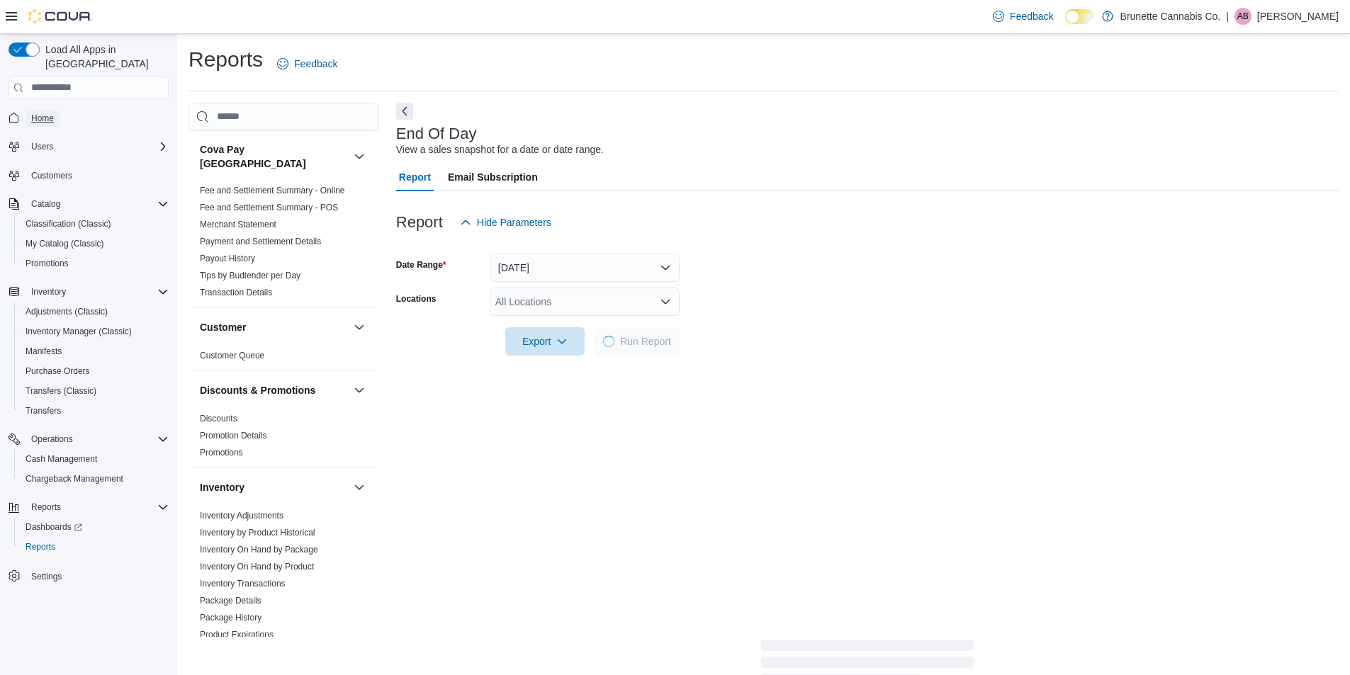
click at [43, 113] on span "Home" at bounding box center [42, 118] width 23 height 11
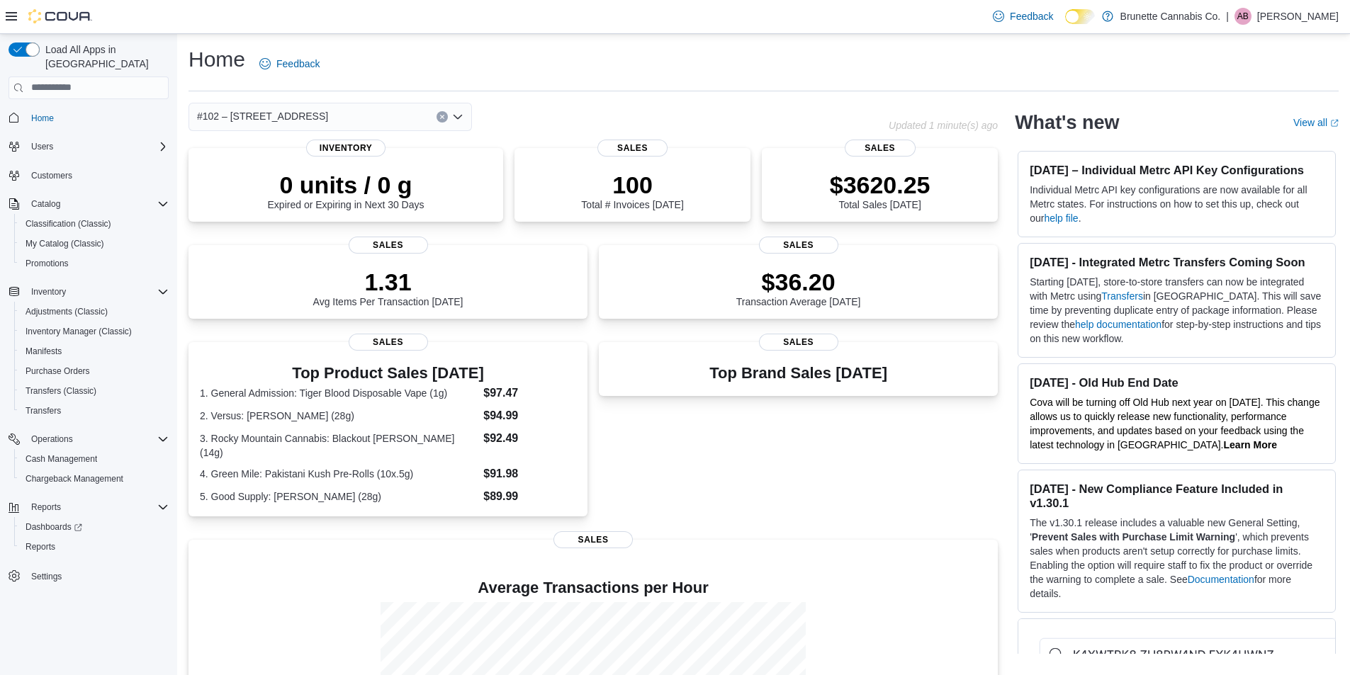
scroll to position [169, 0]
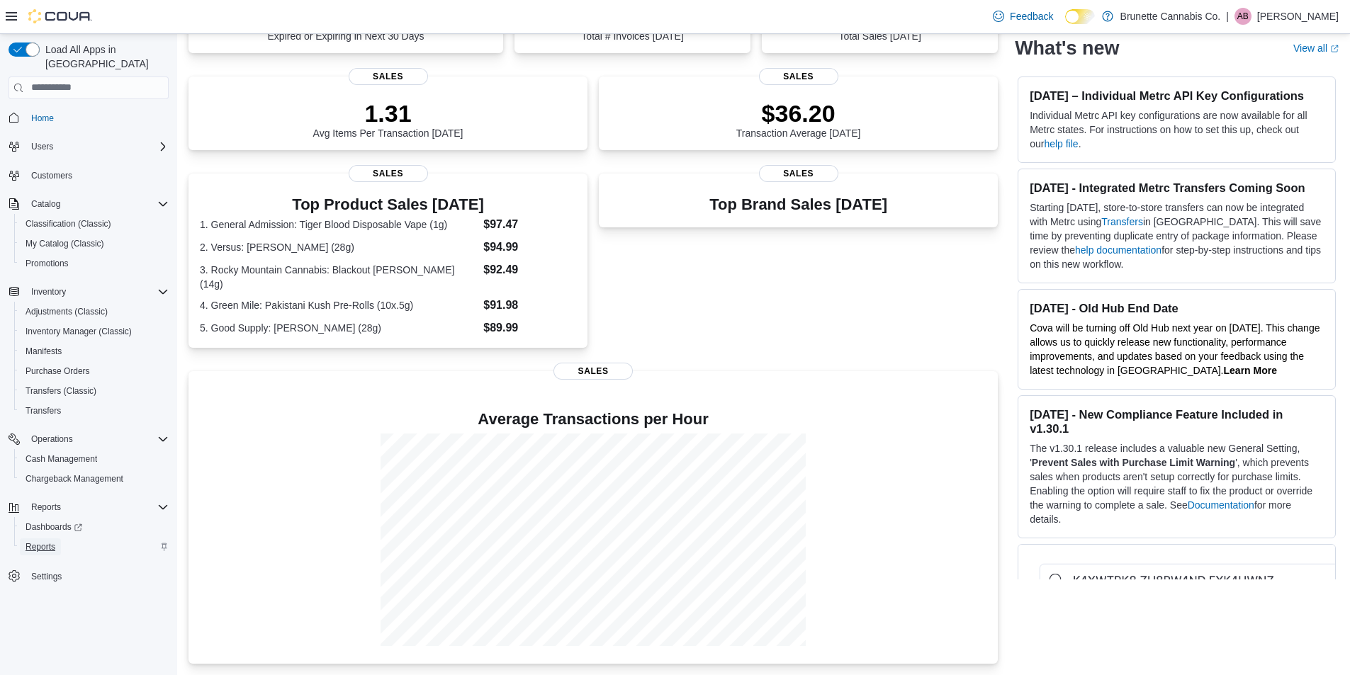
click at [28, 541] on span "Reports" at bounding box center [41, 546] width 30 height 11
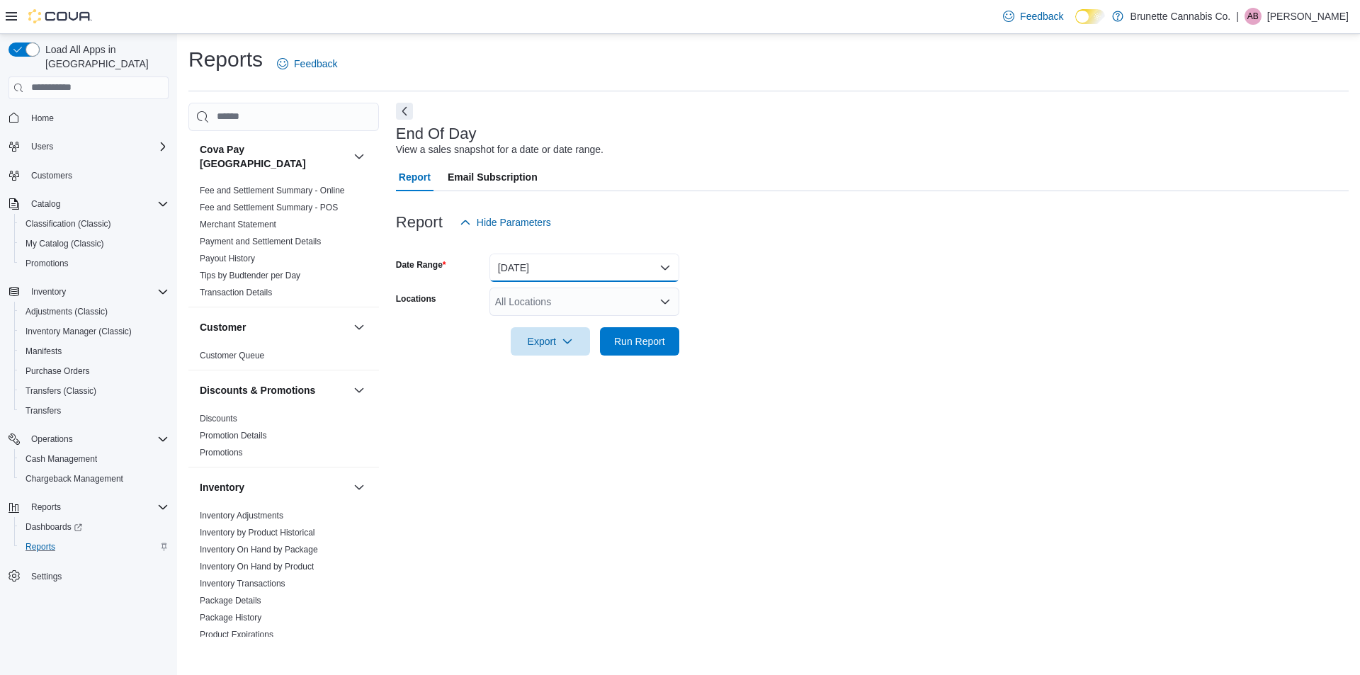
click at [517, 273] on button "[DATE]" at bounding box center [585, 268] width 190 height 28
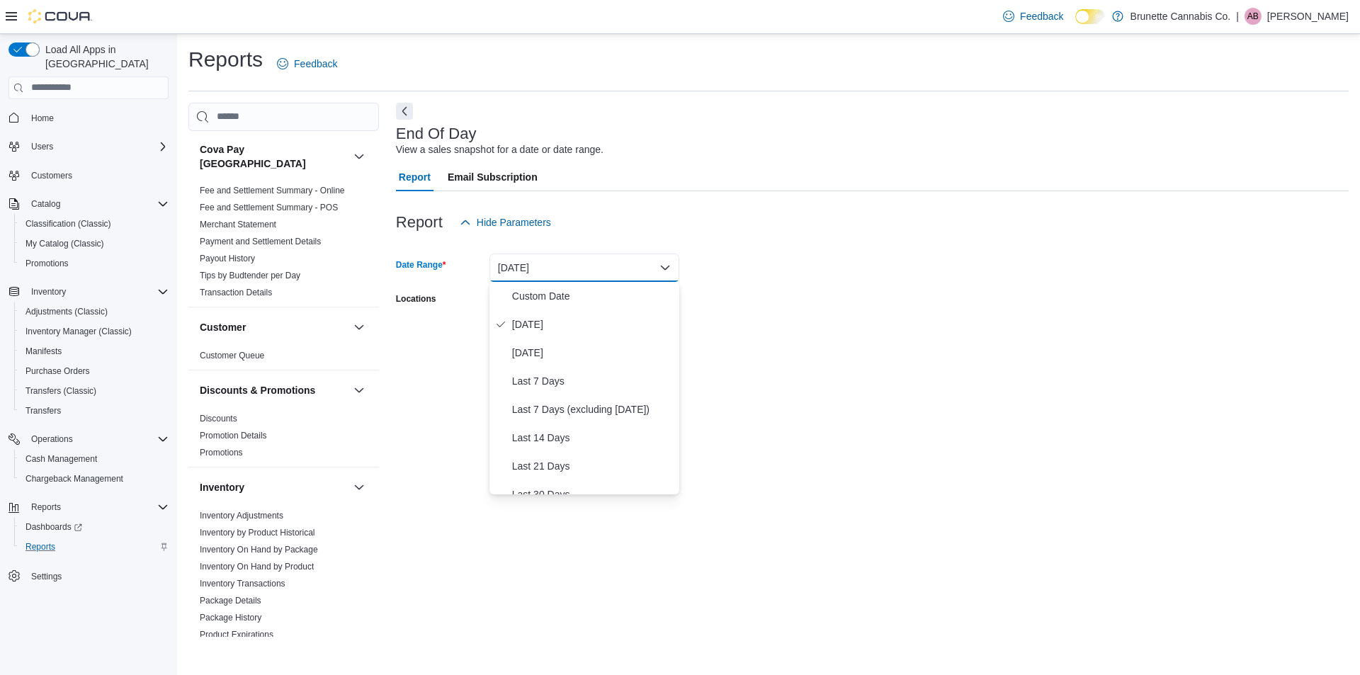
click at [905, 269] on form "Date Range [DATE] Locations All Locations Export Run Report" at bounding box center [872, 296] width 953 height 119
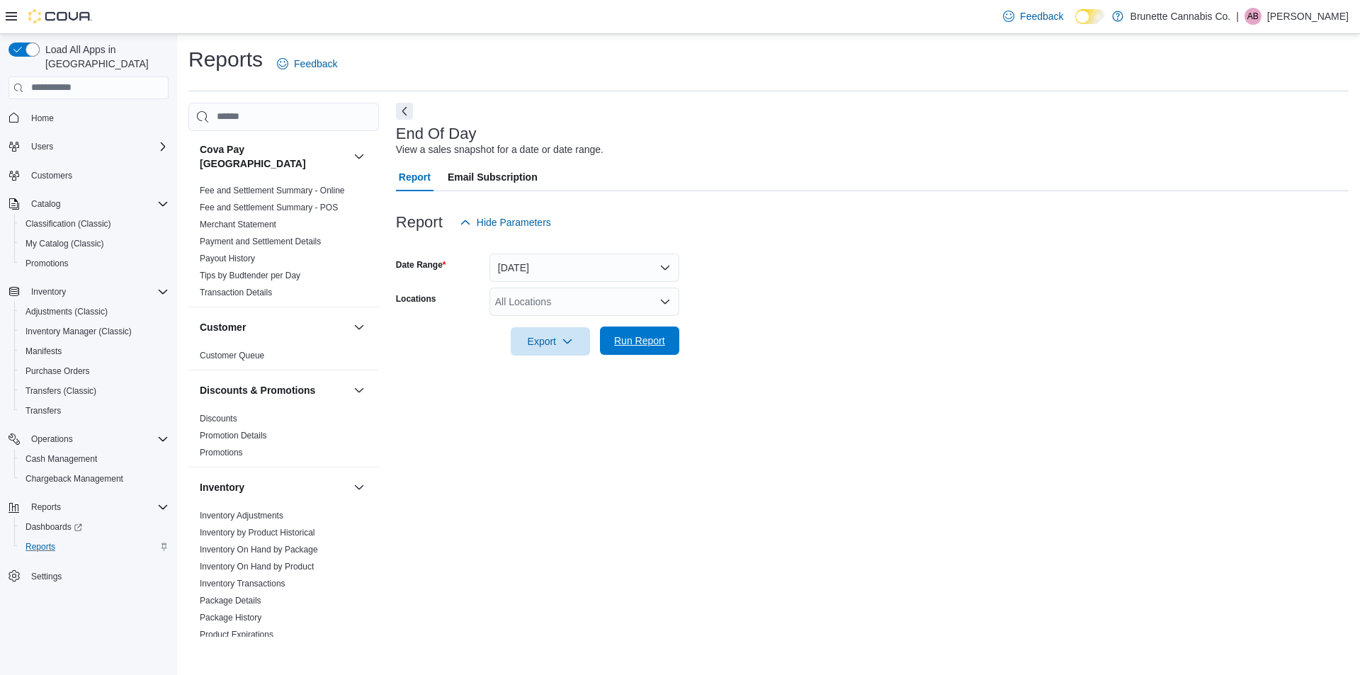
click at [643, 346] on span "Run Report" at bounding box center [639, 341] width 51 height 14
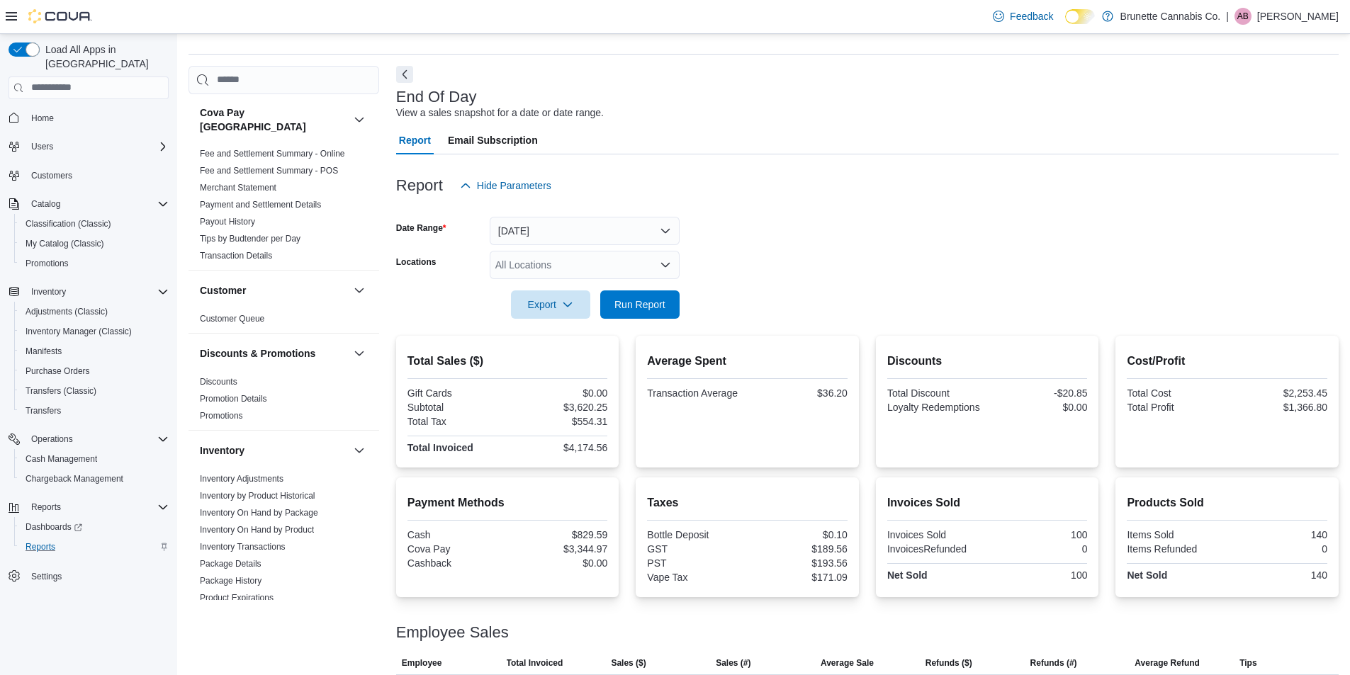
scroll to position [77, 0]
